Goal: Transaction & Acquisition: Download file/media

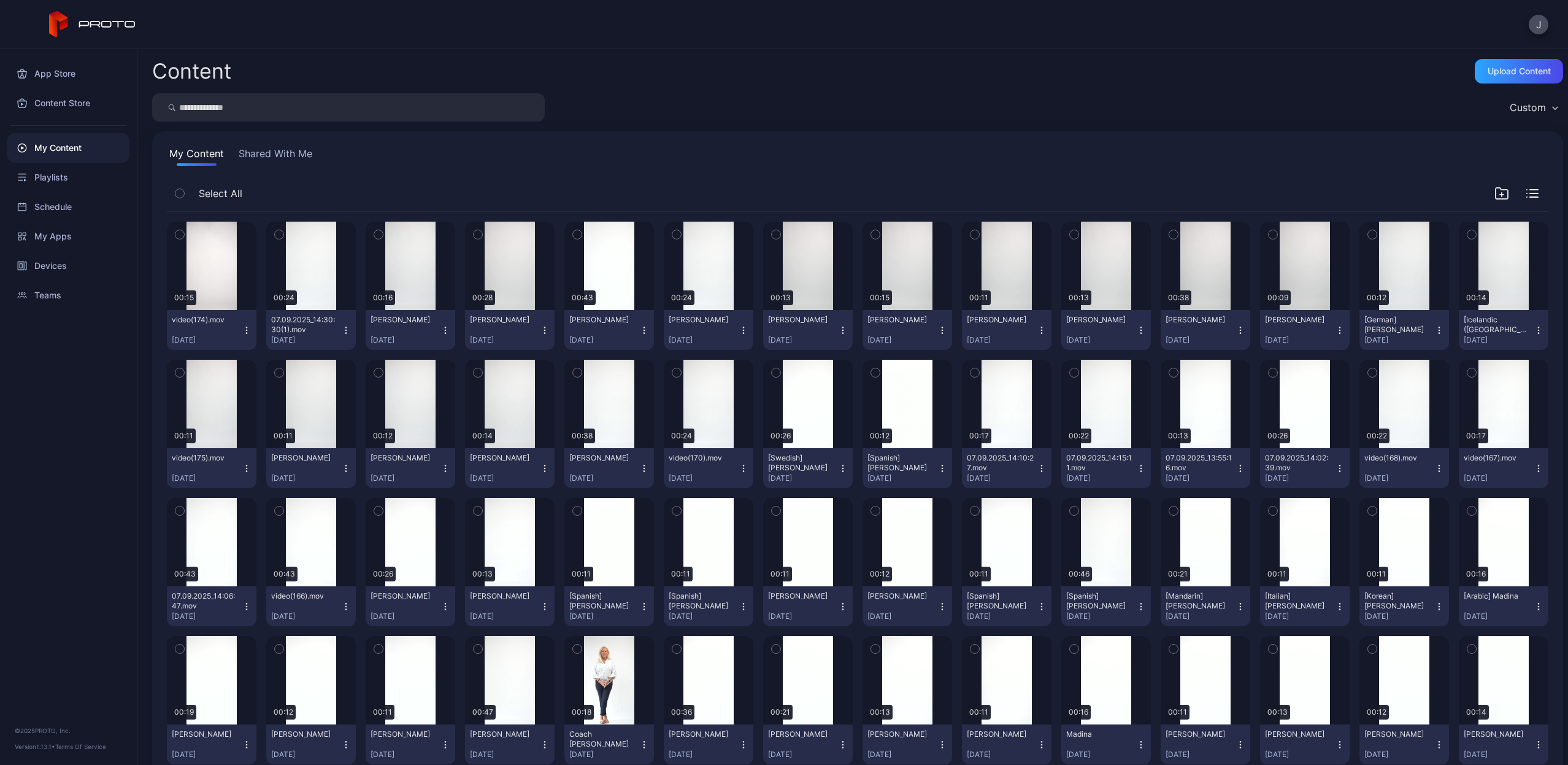
scroll to position [1424, 0]
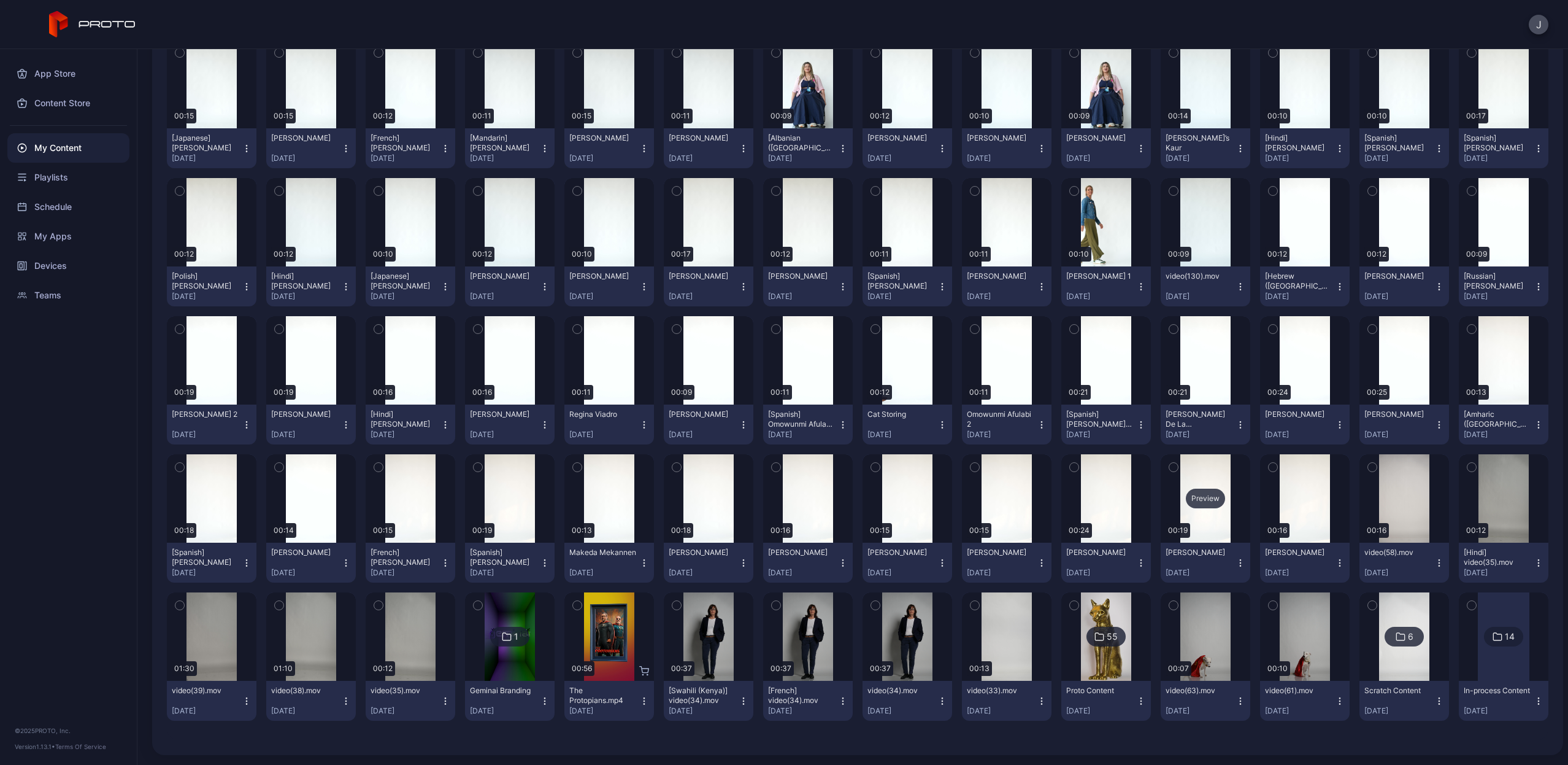
click at [1192, 503] on div "Preview" at bounding box center [1205, 498] width 39 height 20
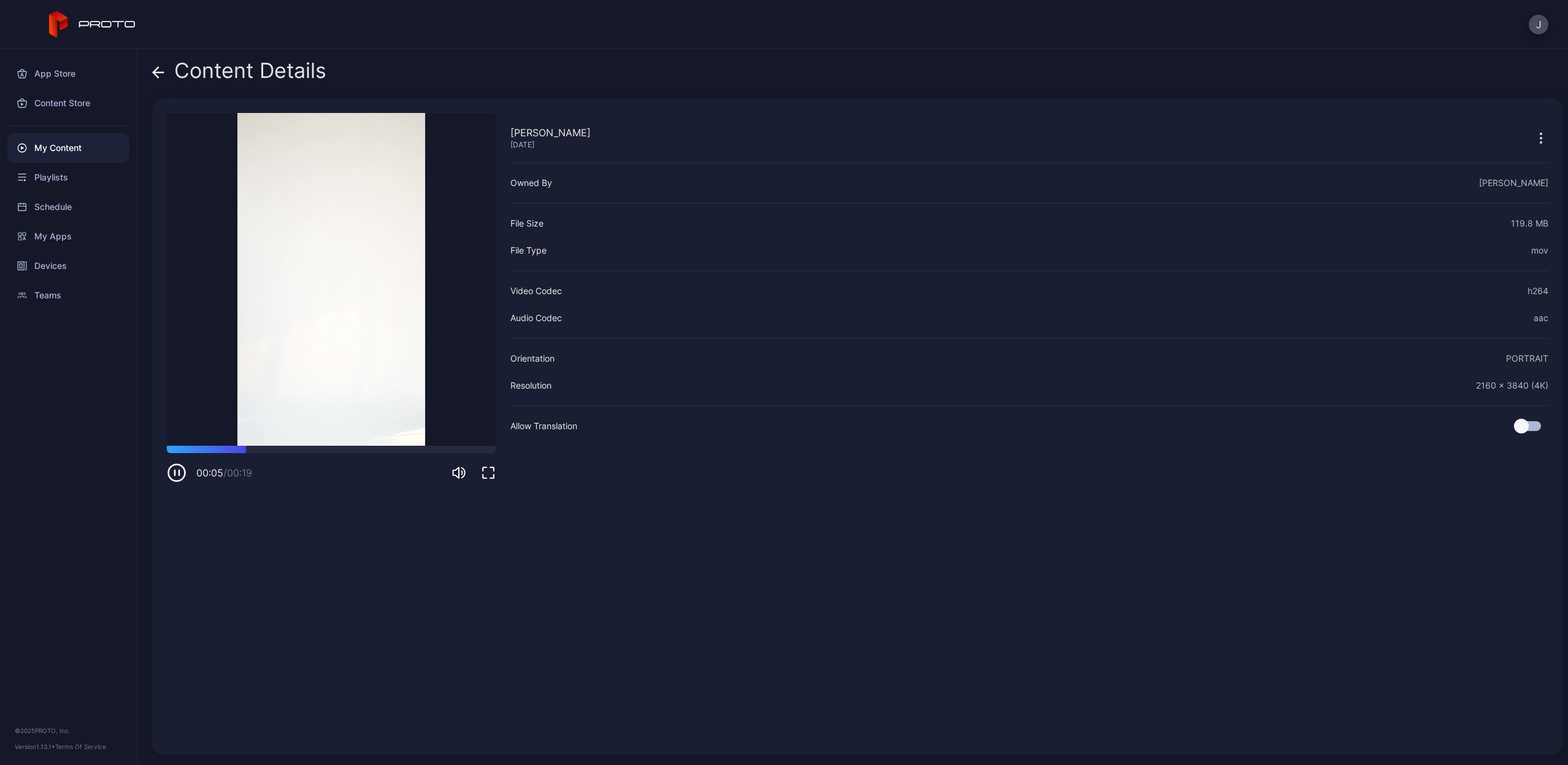
click at [178, 477] on icon "button" at bounding box center [177, 472] width 20 height 20
click at [167, 77] on div "Content Details" at bounding box center [239, 73] width 175 height 29
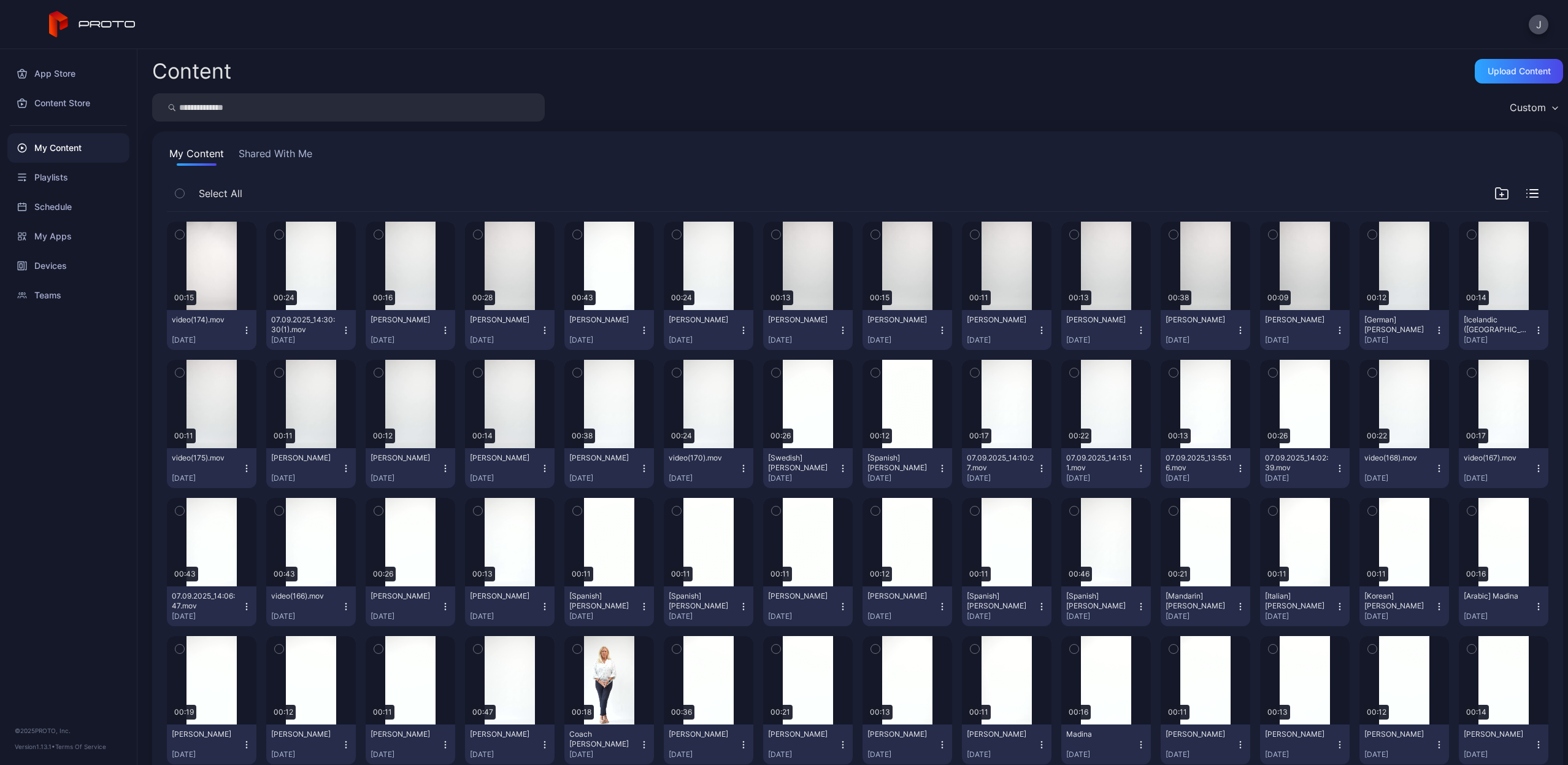
scroll to position [1424, 0]
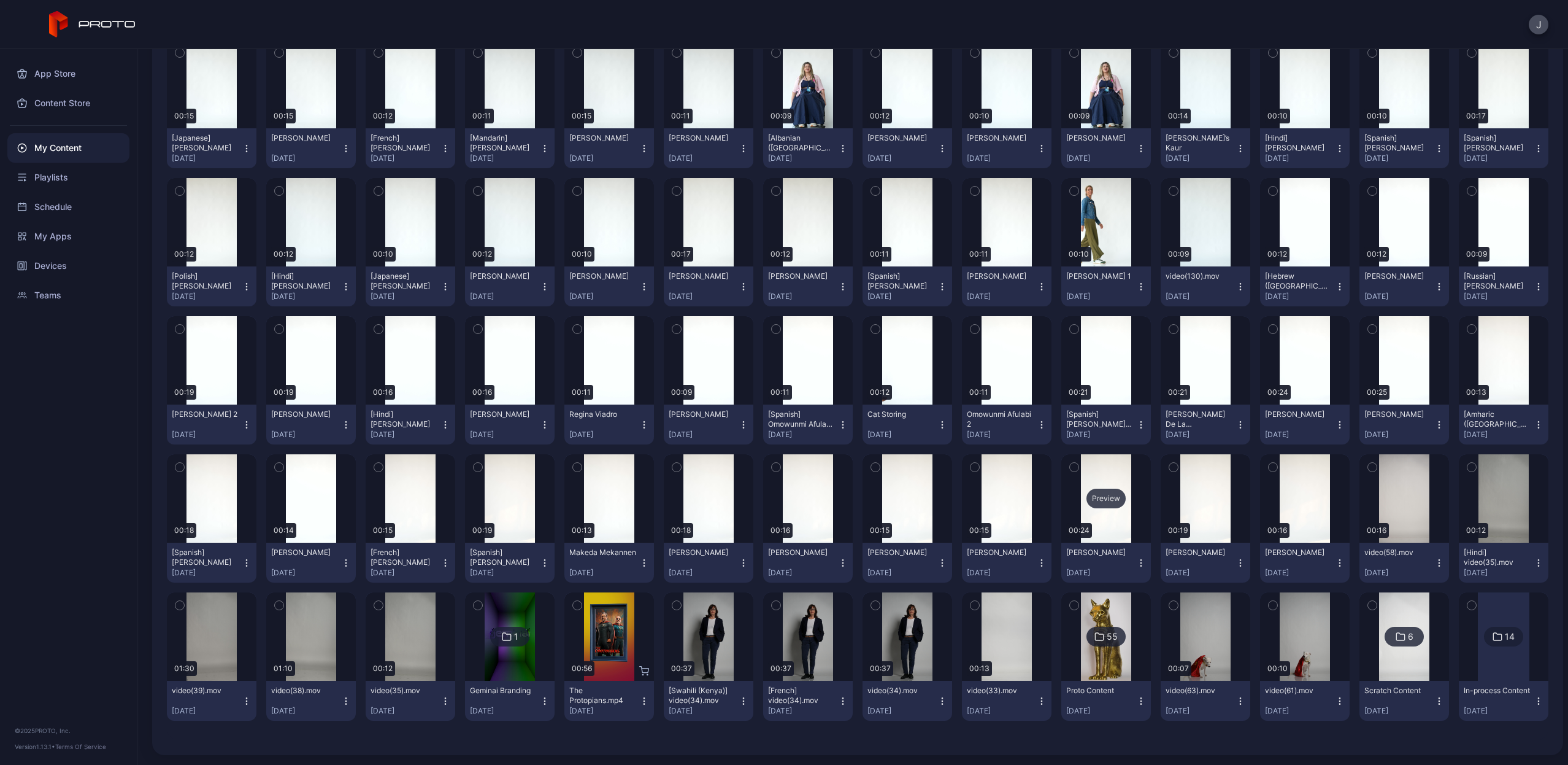
click at [1090, 500] on div "Preview" at bounding box center [1106, 498] width 39 height 20
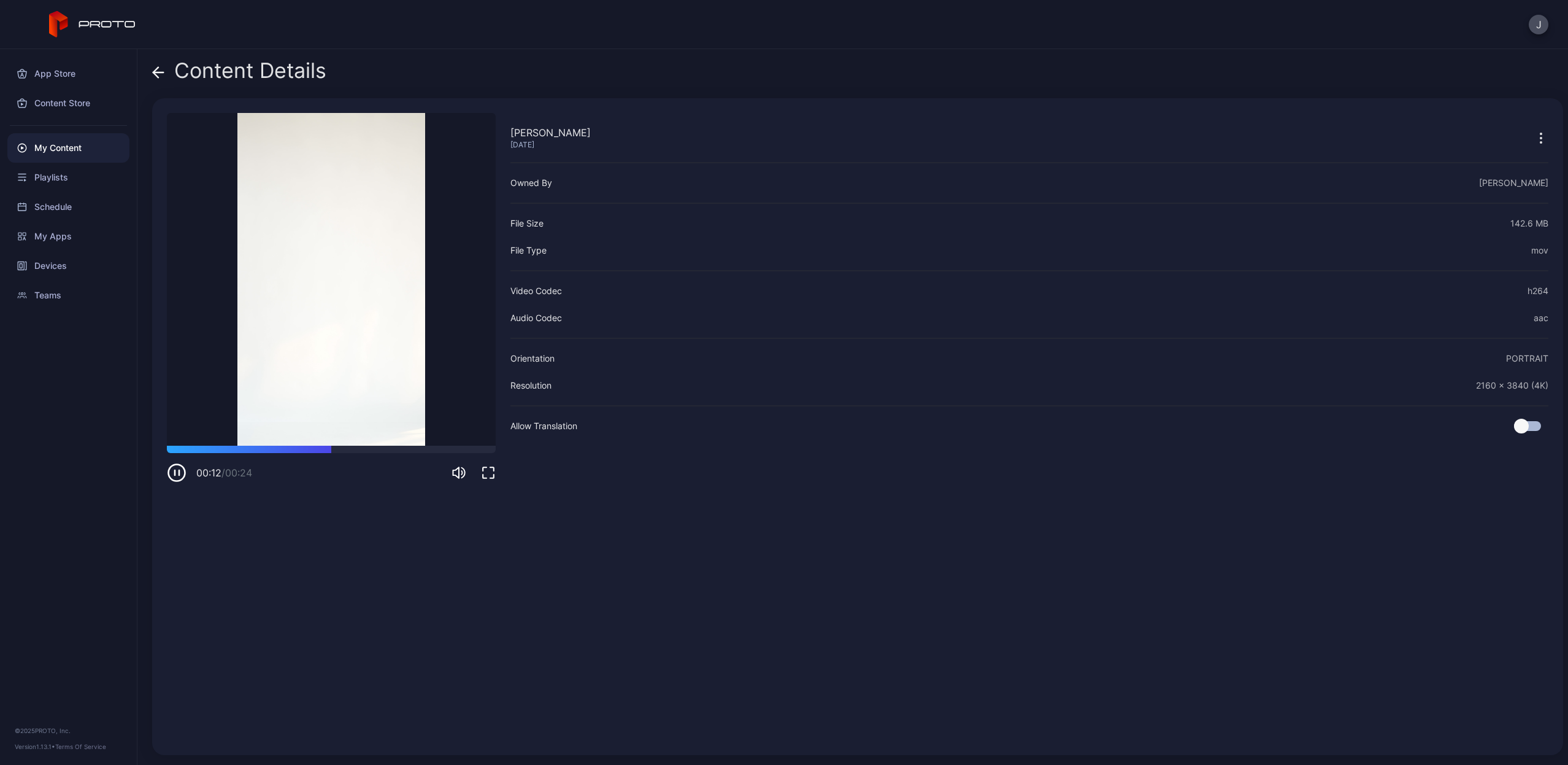
click at [179, 473] on icon "button" at bounding box center [179, 472] width 0 height 5
click at [161, 67] on icon at bounding box center [158, 73] width 12 height 12
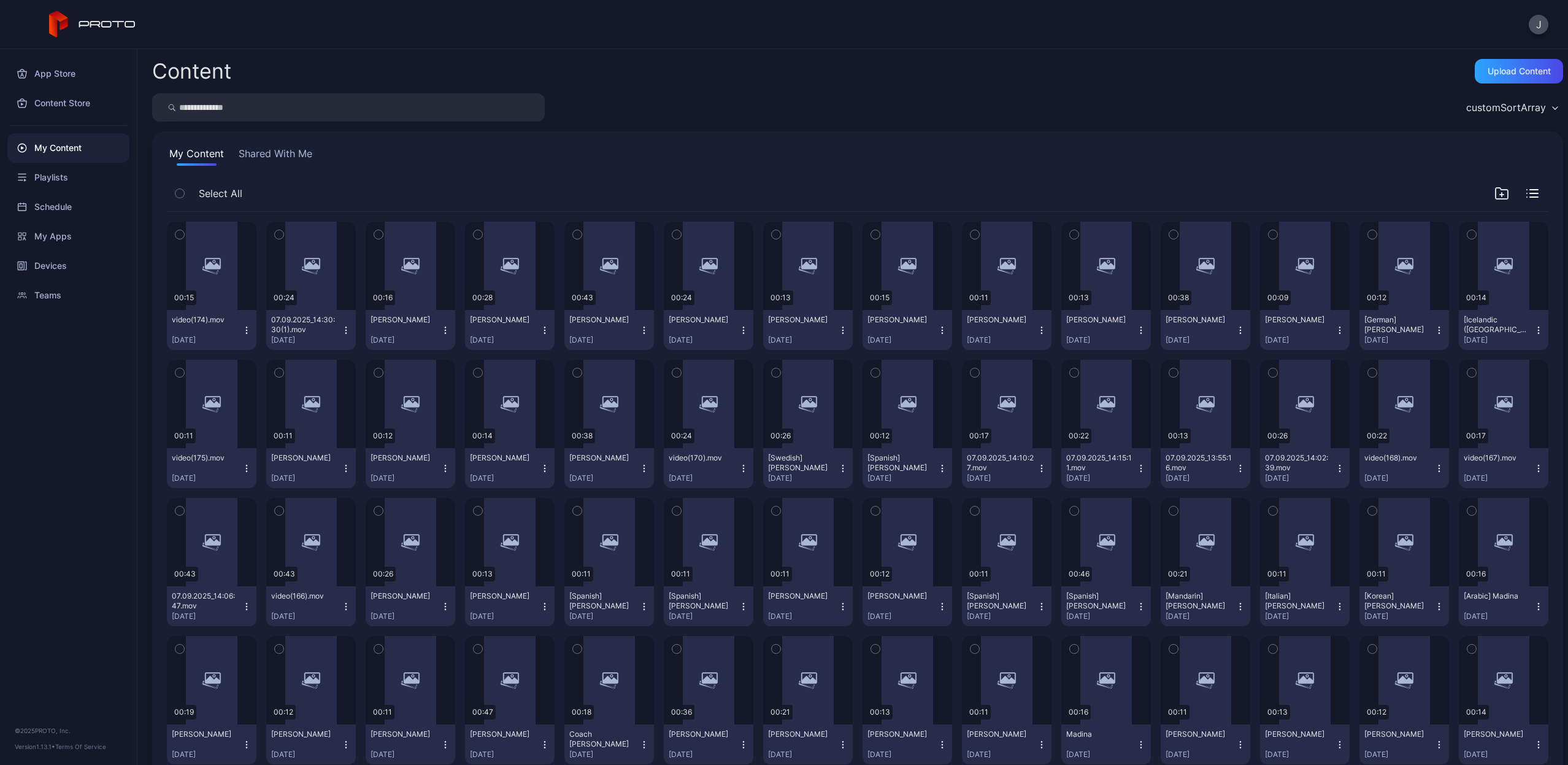
scroll to position [1424, 0]
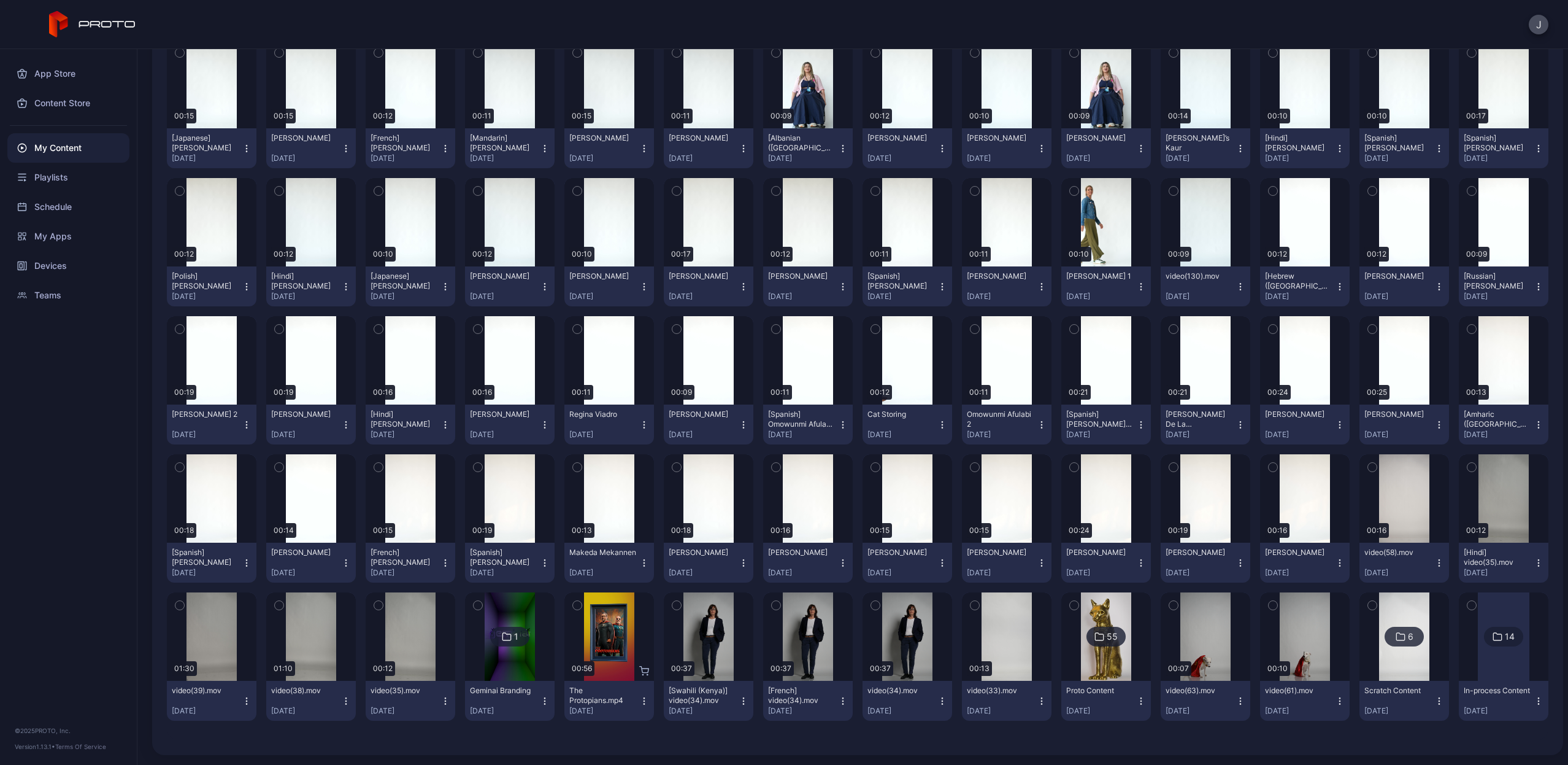
click at [1137, 562] on icon "button" at bounding box center [1141, 562] width 10 height 10
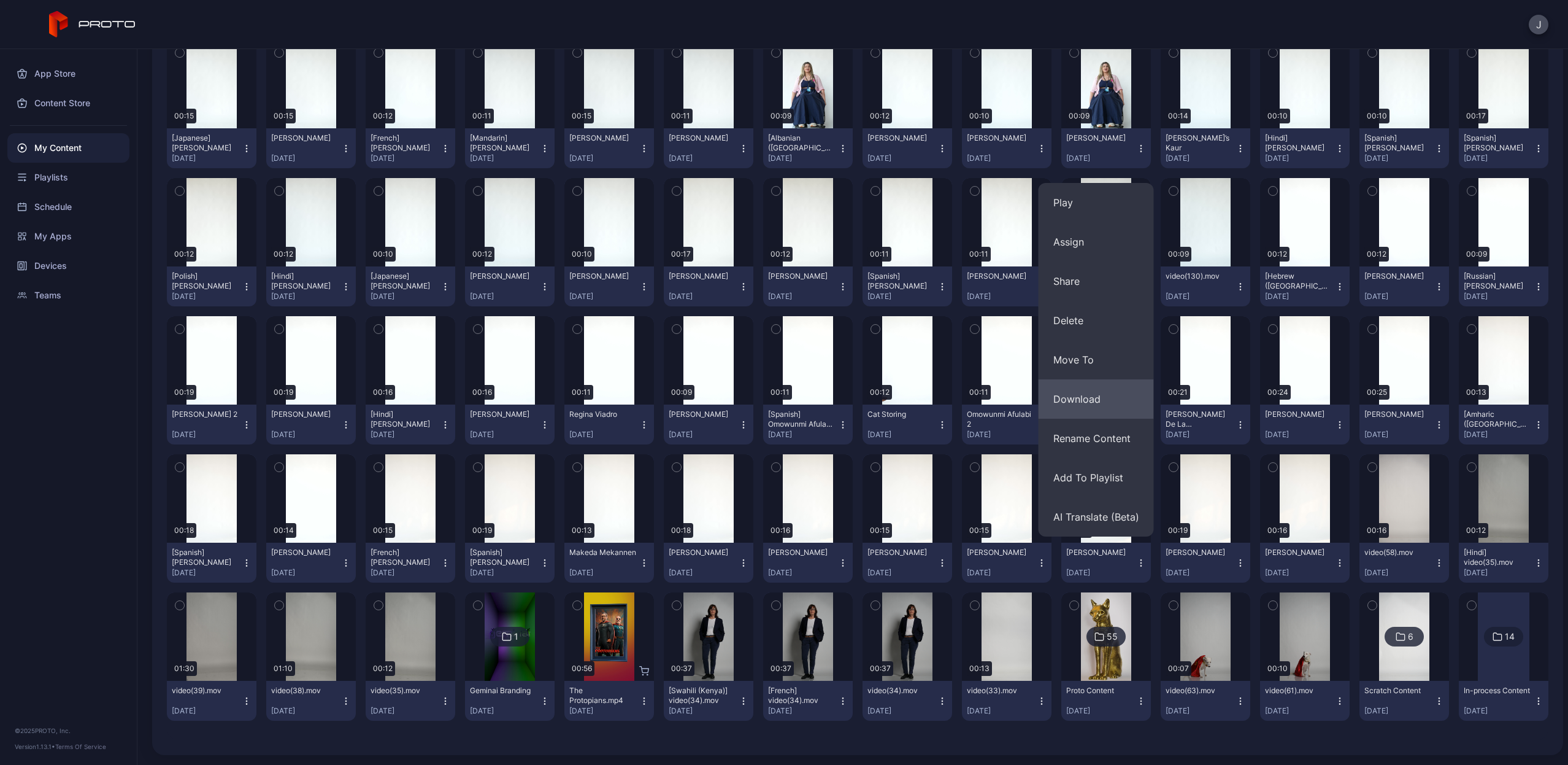
click at [1103, 400] on button "Download" at bounding box center [1096, 399] width 116 height 39
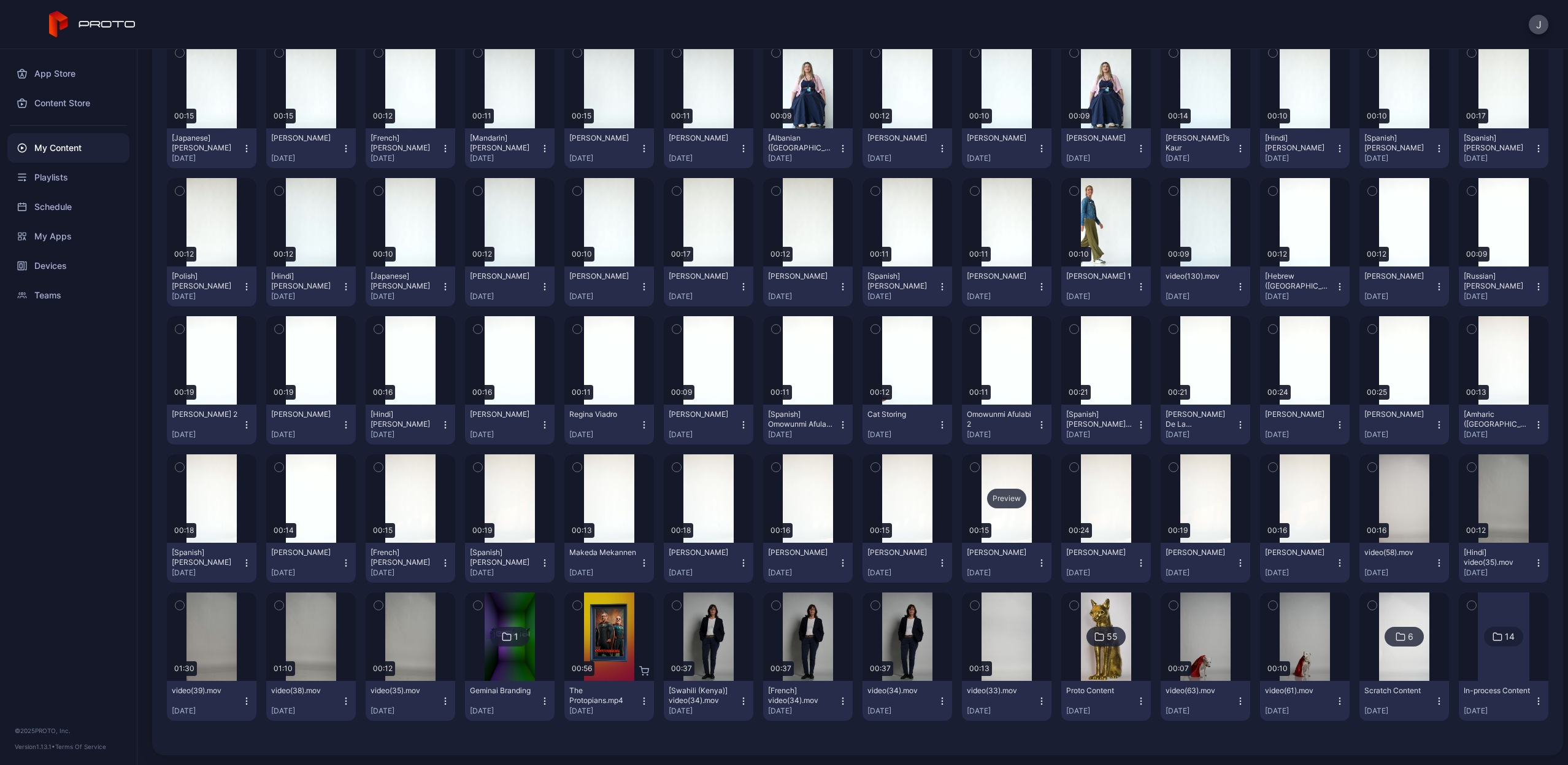
click at [998, 500] on div "Preview" at bounding box center [1007, 498] width 39 height 20
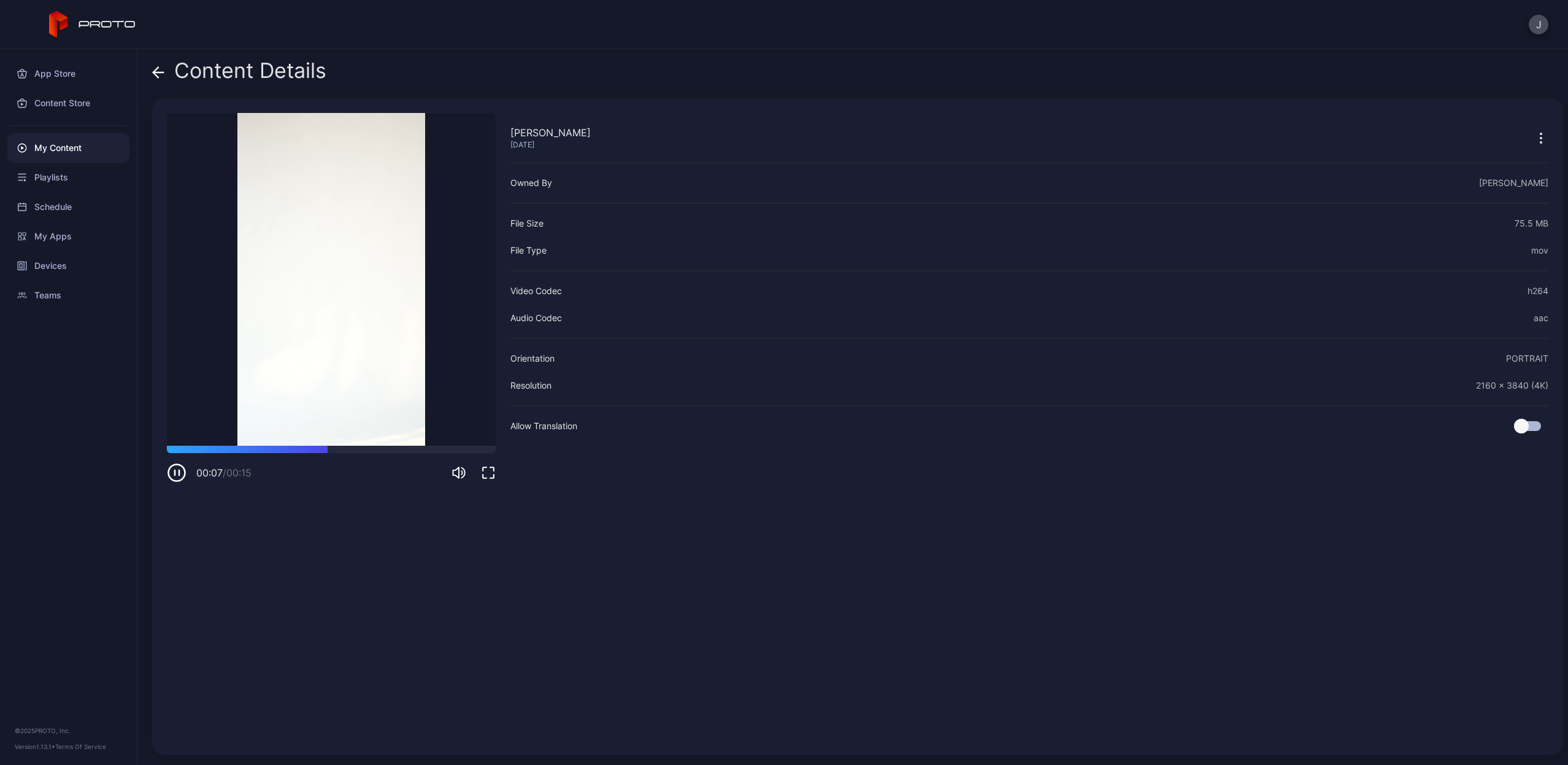
click at [153, 73] on icon at bounding box center [156, 72] width 5 height 11
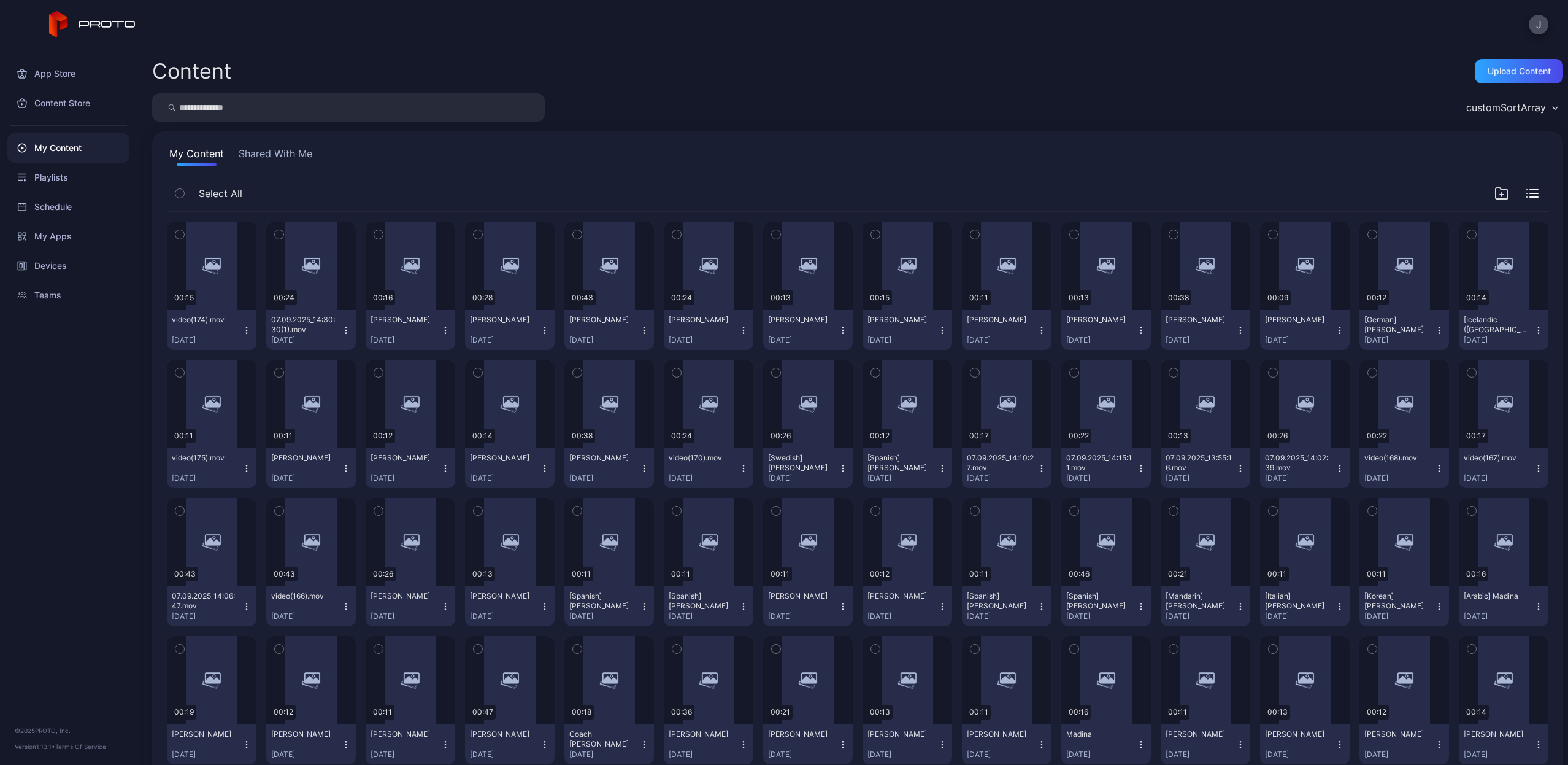
scroll to position [1424, 0]
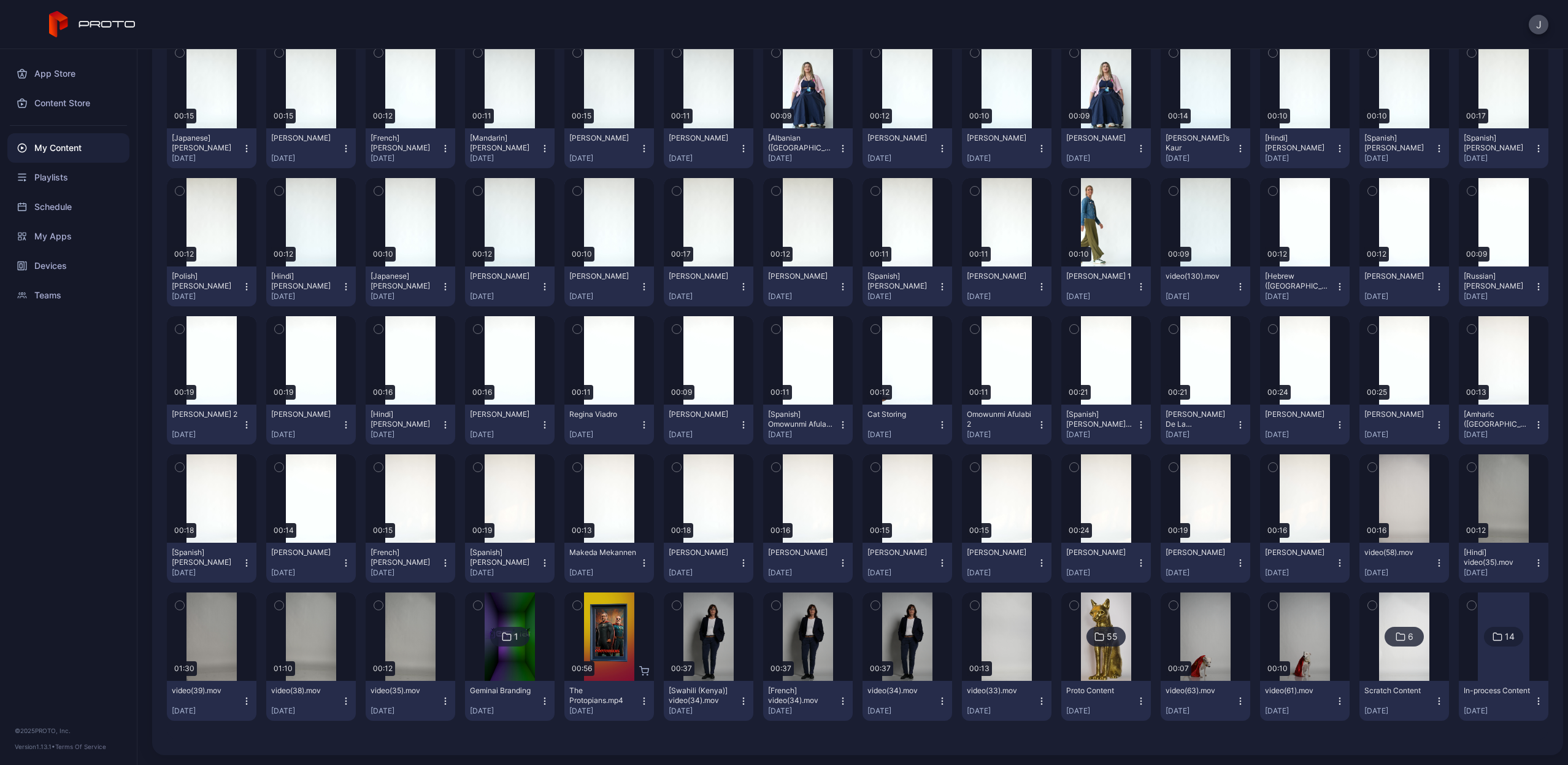
click at [1037, 563] on icon "button" at bounding box center [1041, 562] width 10 height 10
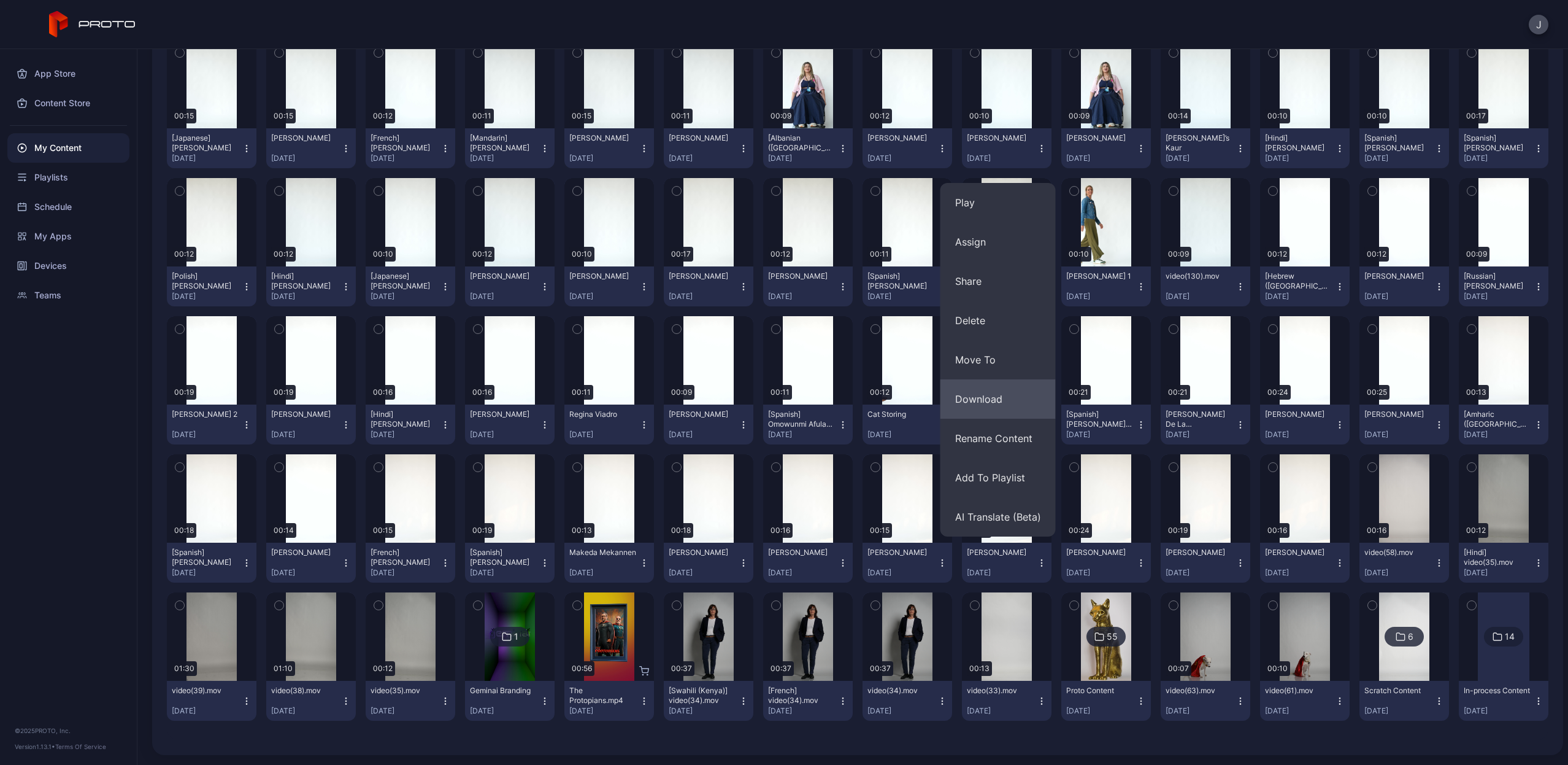
click at [1016, 401] on button "Download" at bounding box center [998, 399] width 116 height 39
